Goal: Transaction & Acquisition: Purchase product/service

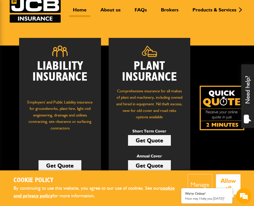
scroll to position [49, 0]
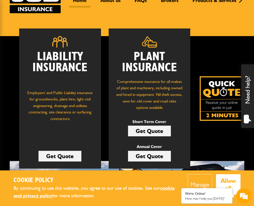
click at [228, 186] on button "Allow all" at bounding box center [228, 185] width 25 height 20
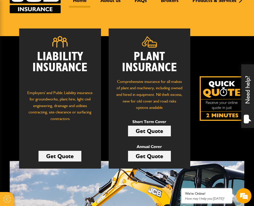
click at [150, 128] on link "Get Quote" at bounding box center [149, 131] width 43 height 11
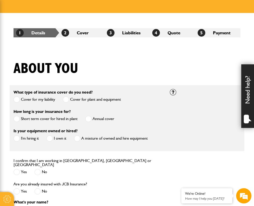
scroll to position [80, 0]
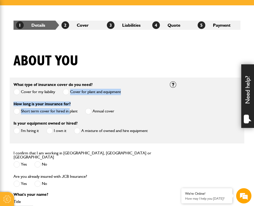
drag, startPoint x: 57, startPoint y: 92, endPoint x: 70, endPoint y: 114, distance: 26.0
click at [70, 114] on fieldset "What type of insurance cover do you need? Cover for my liability Cover for plan…" at bounding box center [127, 111] width 234 height 66
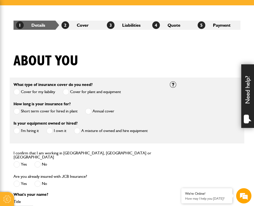
click at [74, 114] on label "Short term cover for hired in plant" at bounding box center [46, 111] width 64 height 6
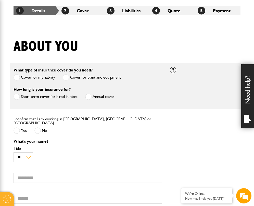
scroll to position [104, 0]
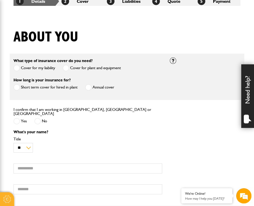
click at [19, 122] on span at bounding box center [17, 121] width 6 height 6
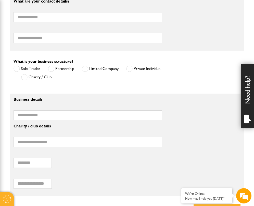
scroll to position [315, 0]
click at [147, 68] on label "Private Individual" at bounding box center [143, 68] width 35 height 6
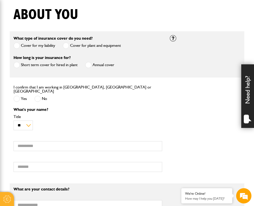
scroll to position [149, 0]
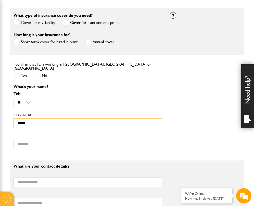
type input "*****"
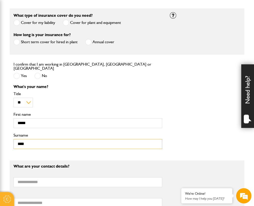
type input "****"
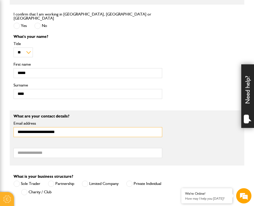
scroll to position [207, 0]
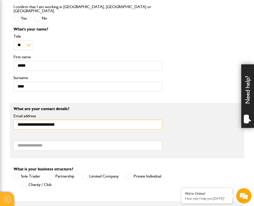
type input "**********"
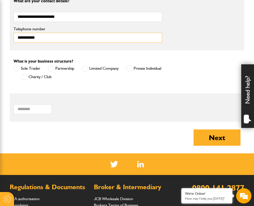
scroll to position [317, 0]
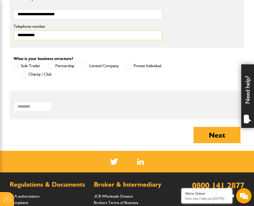
type input "**********"
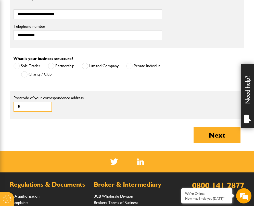
type input "**"
type input "******"
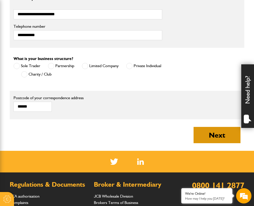
click at [197, 131] on button "Next" at bounding box center [216, 135] width 47 height 16
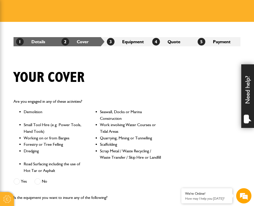
scroll to position [72, 0]
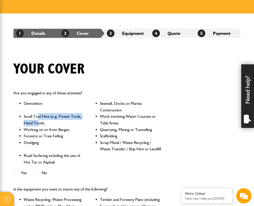
drag, startPoint x: 37, startPoint y: 115, endPoint x: 38, endPoint y: 124, distance: 8.7
click at [38, 124] on li "Small Tool Hire (e.g. Power Tools, Hand Tools)" at bounding box center [55, 119] width 62 height 13
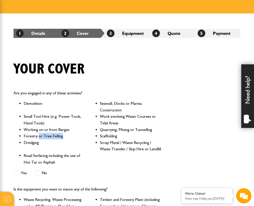
drag, startPoint x: 38, startPoint y: 139, endPoint x: 38, endPoint y: 135, distance: 3.8
click at [38, 137] on li "Forestry or Tree Felling" at bounding box center [55, 136] width 62 height 7
click at [18, 172] on span at bounding box center [17, 173] width 6 height 6
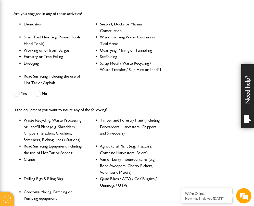
scroll to position [0, 0]
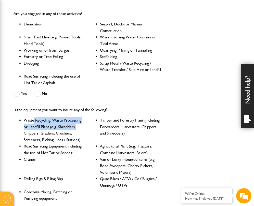
drag, startPoint x: 34, startPoint y: 118, endPoint x: 74, endPoint y: 128, distance: 40.7
click at [76, 128] on li "Waste Recycling, Waste Processing or Landfill Plant (e.g. Shredders, Chippers, …" at bounding box center [55, 130] width 62 height 26
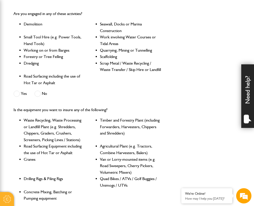
drag, startPoint x: 76, startPoint y: 134, endPoint x: 74, endPoint y: 130, distance: 4.6
click at [74, 130] on li "Waste Recycling, Waste Processing or Landfill Plant (e.g. Shredders, Chippers, …" at bounding box center [55, 130] width 62 height 26
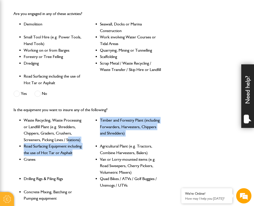
drag, startPoint x: 73, startPoint y: 153, endPoint x: 68, endPoint y: 139, distance: 14.7
click at [68, 139] on ul "Waste Recycling, Waste Processing or Landfill Plant (e.g. Shredders, Chippers, …" at bounding box center [88, 159] width 149 height 85
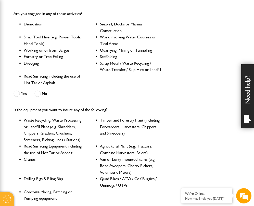
drag, startPoint x: 55, startPoint y: 160, endPoint x: 53, endPoint y: 155, distance: 5.5
click at [53, 156] on li "Cranes" at bounding box center [55, 166] width 62 height 20
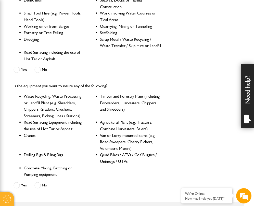
scroll to position [178, 0]
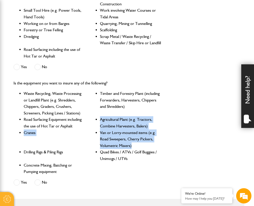
drag, startPoint x: 133, startPoint y: 143, endPoint x: 100, endPoint y: 121, distance: 40.2
click at [100, 121] on ul "Waste Recycling, Waste Processing or Landfill Plant (e.g. Shredders, Chippers, …" at bounding box center [88, 132] width 149 height 85
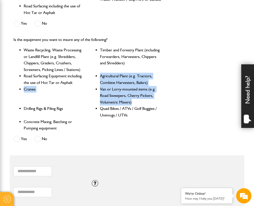
scroll to position [222, 0]
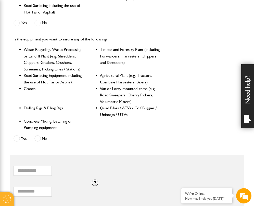
click at [17, 133] on div "Is the equipment you want to insure any of the following? Waste Recycling, Wast…" at bounding box center [88, 90] width 156 height 116
click at [19, 136] on span at bounding box center [17, 139] width 6 height 6
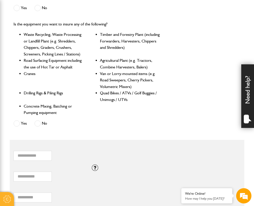
scroll to position [242, 0]
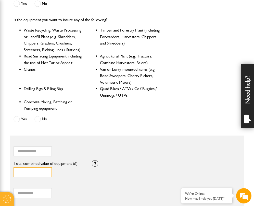
drag, startPoint x: 29, startPoint y: 169, endPoint x: 17, endPoint y: 167, distance: 12.0
click at [17, 168] on input "*" at bounding box center [33, 173] width 38 height 10
type input "*****"
click at [32, 186] on div "Total hiring fees Please enter a minimum value of 25 for total hiring fees." at bounding box center [53, 191] width 78 height 16
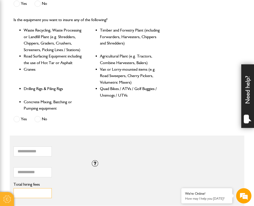
click at [32, 190] on input "Total hiring fees" at bounding box center [33, 194] width 38 height 10
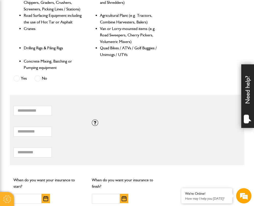
click at [59, 160] on fieldset "* How many items of hired equipment do you want to insure? ***** Total combined…" at bounding box center [127, 130] width 234 height 70
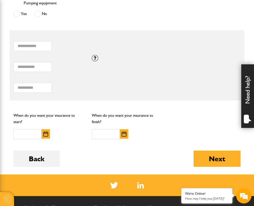
scroll to position [351, 0]
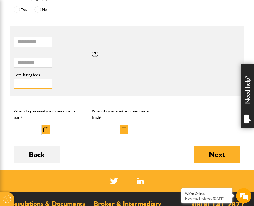
click at [35, 79] on input "**" at bounding box center [33, 84] width 38 height 10
click at [45, 80] on input "**" at bounding box center [33, 84] width 38 height 10
drag, startPoint x: 41, startPoint y: 82, endPoint x: 4, endPoint y: 79, distance: 37.3
type input "***"
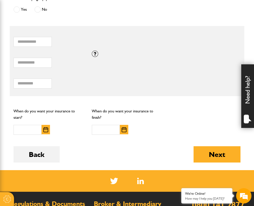
click at [47, 127] on img "button" at bounding box center [45, 129] width 5 height 5
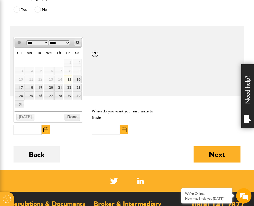
click at [78, 42] on span "Next" at bounding box center [77, 42] width 4 height 4
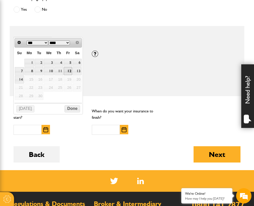
click at [69, 69] on link "12" at bounding box center [68, 71] width 9 height 8
type input "**********"
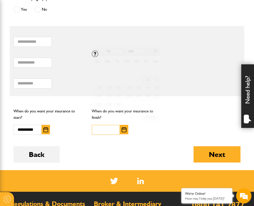
click at [102, 129] on input "text" at bounding box center [106, 130] width 28 height 10
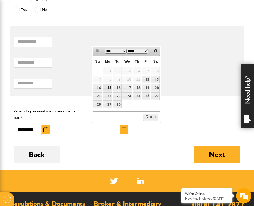
click at [109, 88] on link "15" at bounding box center [107, 88] width 10 height 8
type input "**********"
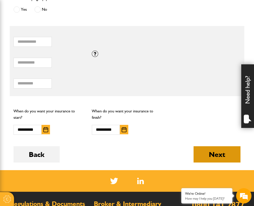
click at [235, 156] on button "Next" at bounding box center [216, 155] width 47 height 16
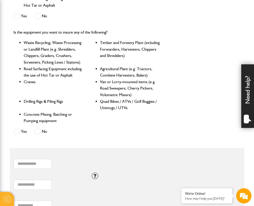
scroll to position [261, 0]
click at [41, 129] on span at bounding box center [37, 132] width 6 height 6
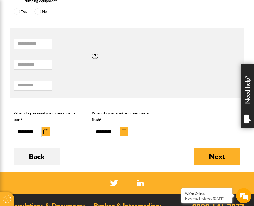
scroll to position [389, 0]
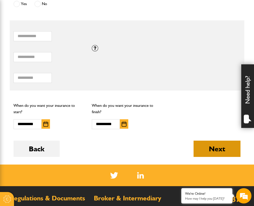
click at [200, 147] on button "Next" at bounding box center [216, 149] width 47 height 16
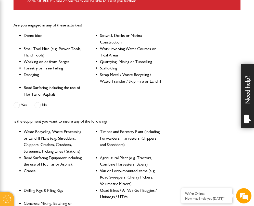
scroll to position [172, 0]
